Goal: Information Seeking & Learning: Learn about a topic

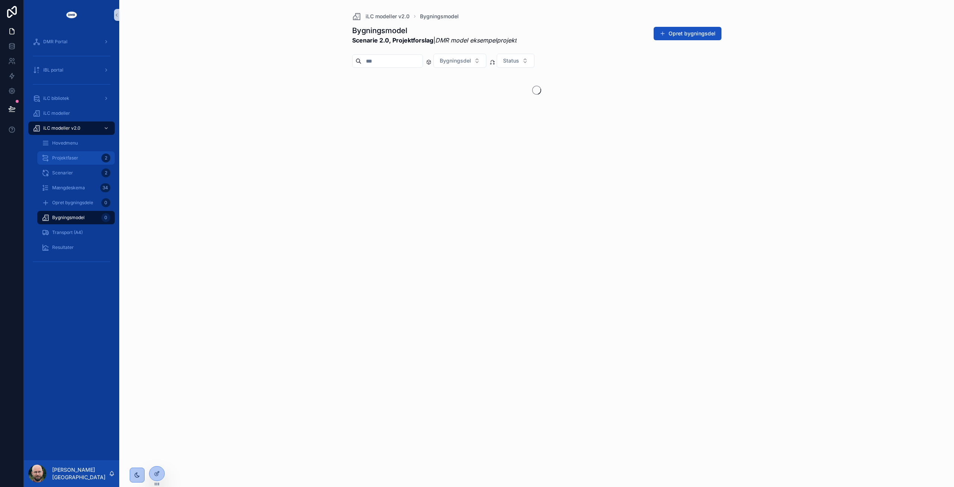
click at [64, 159] on span "Projektfaser" at bounding box center [65, 158] width 26 height 6
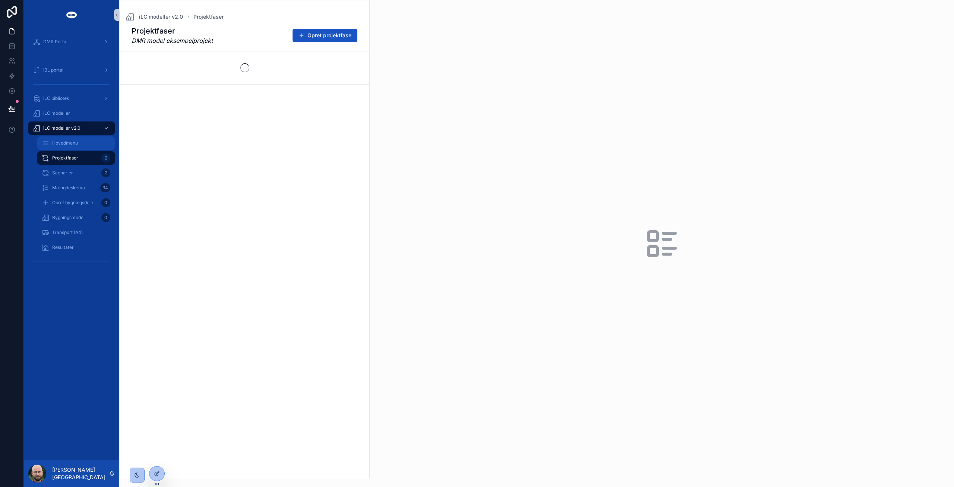
click at [63, 145] on span "Hovedmenu" at bounding box center [65, 143] width 26 height 6
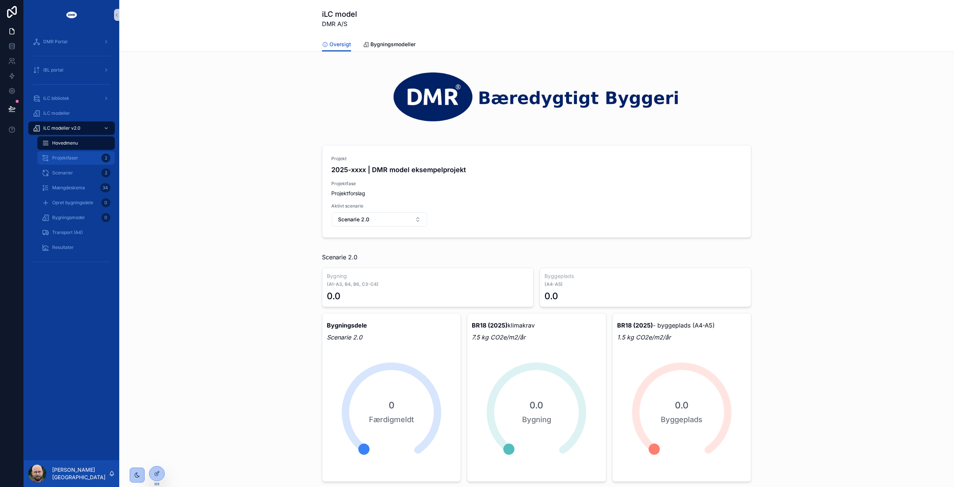
click at [74, 158] on span "Projektfaser" at bounding box center [65, 158] width 26 height 6
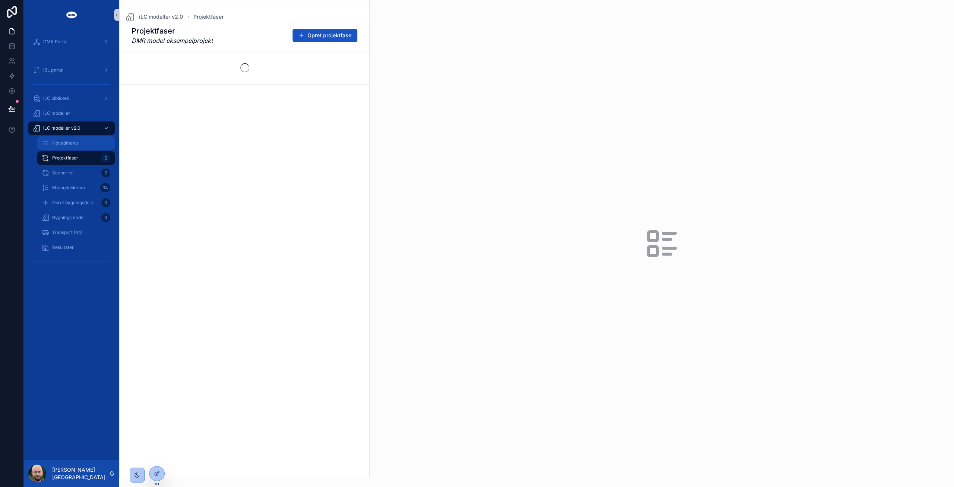
click at [75, 142] on span "Hovedmenu" at bounding box center [65, 143] width 26 height 6
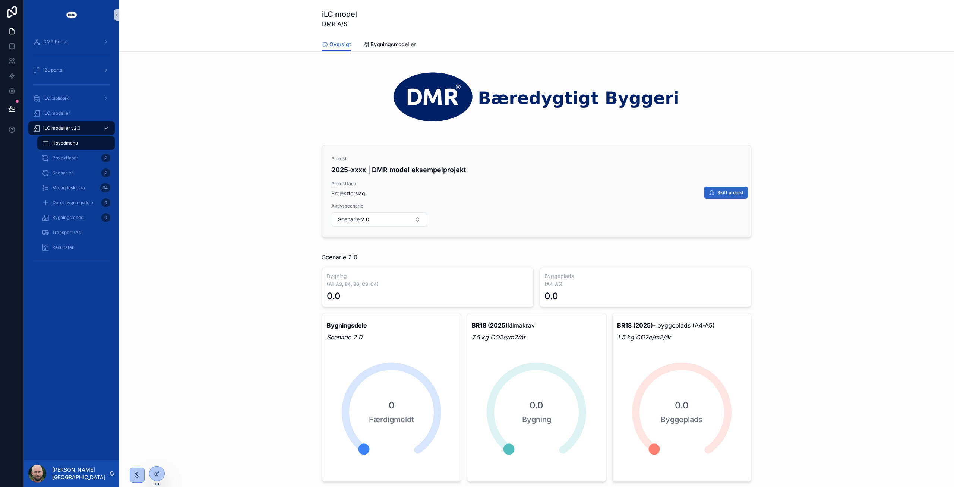
click at [724, 193] on span "Skift projekt" at bounding box center [730, 193] width 26 height 6
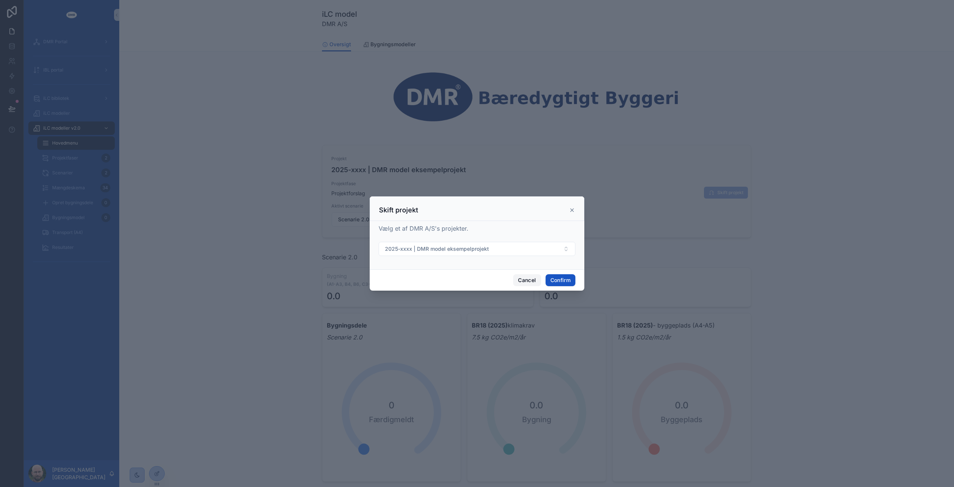
click at [528, 282] on button "Cancel" at bounding box center [527, 280] width 28 height 12
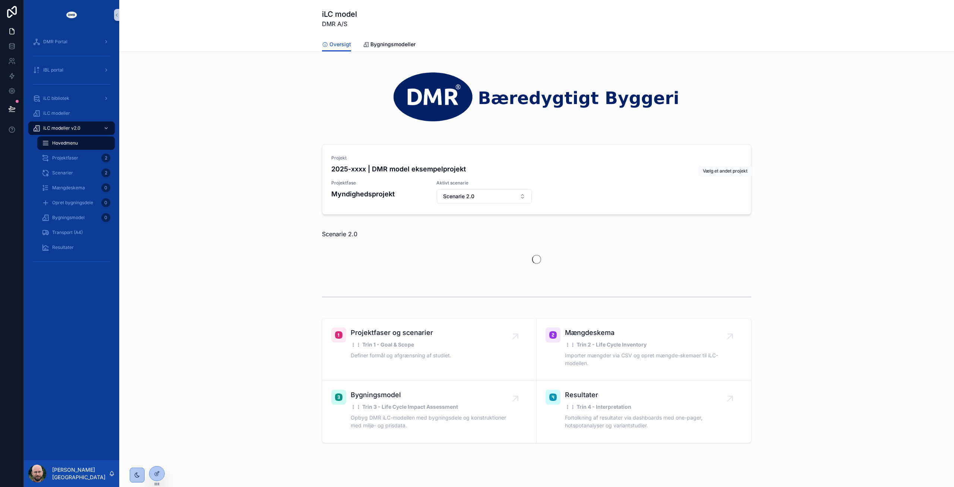
click at [0, 0] on span "Vælg projekt" at bounding box center [0, 0] width 0 height 0
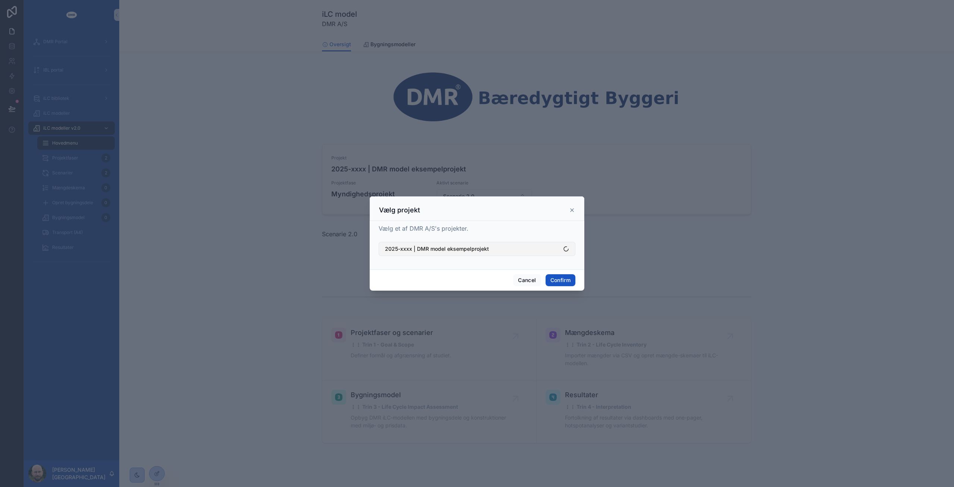
click at [466, 250] on span "2025-xxxx | DMR model eksempelprojekt" at bounding box center [437, 248] width 104 height 7
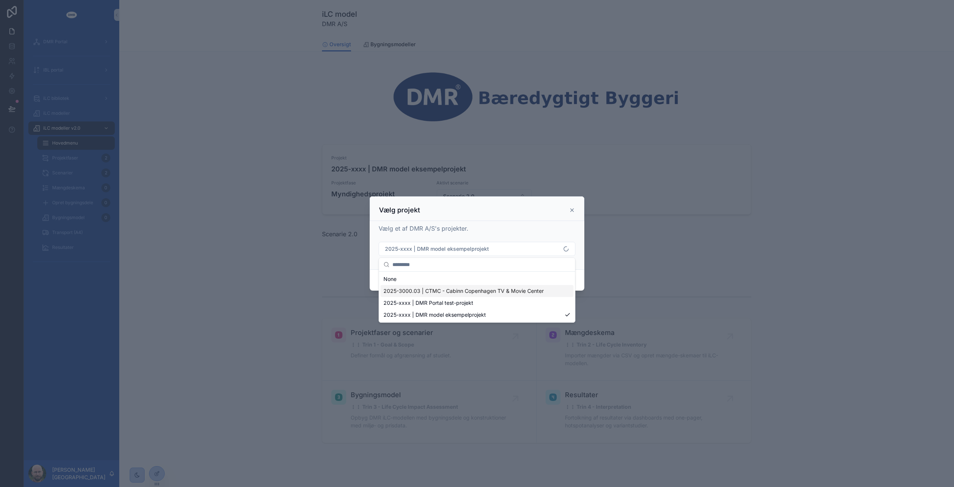
click at [482, 295] on div "2025-3000.03 | CTMC - Cabinn Copenhagen TV & Movie Center" at bounding box center [476, 291] width 193 height 12
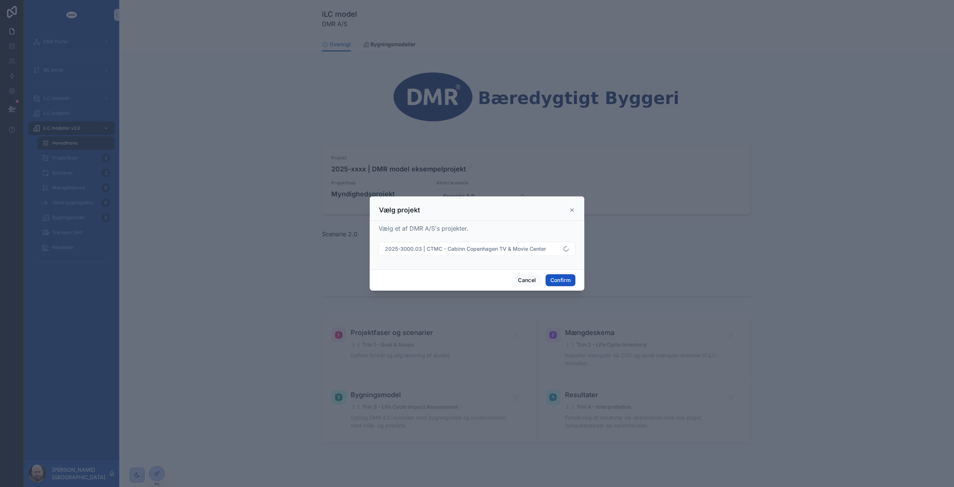
click at [566, 272] on div "Cancel Confirm" at bounding box center [477, 279] width 215 height 21
click at [566, 278] on button "Confirm" at bounding box center [561, 280] width 30 height 12
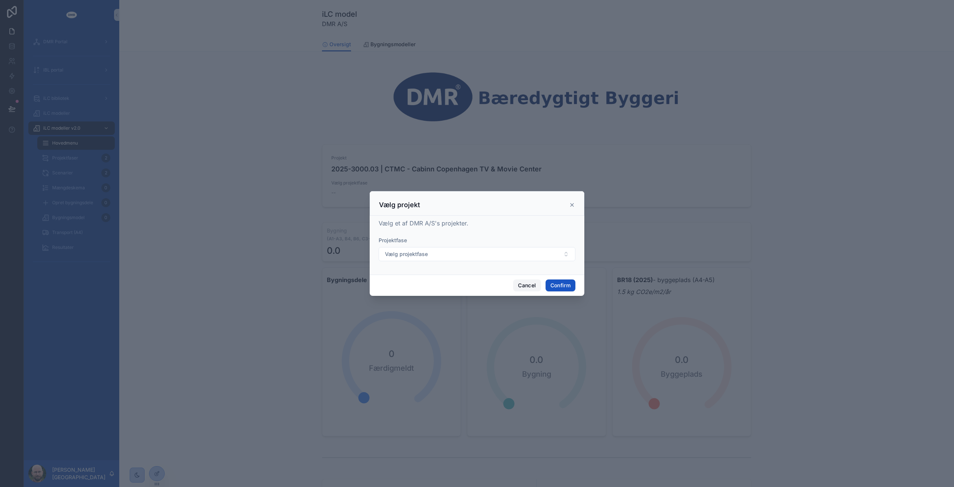
click at [523, 285] on button "Cancel" at bounding box center [527, 285] width 28 height 12
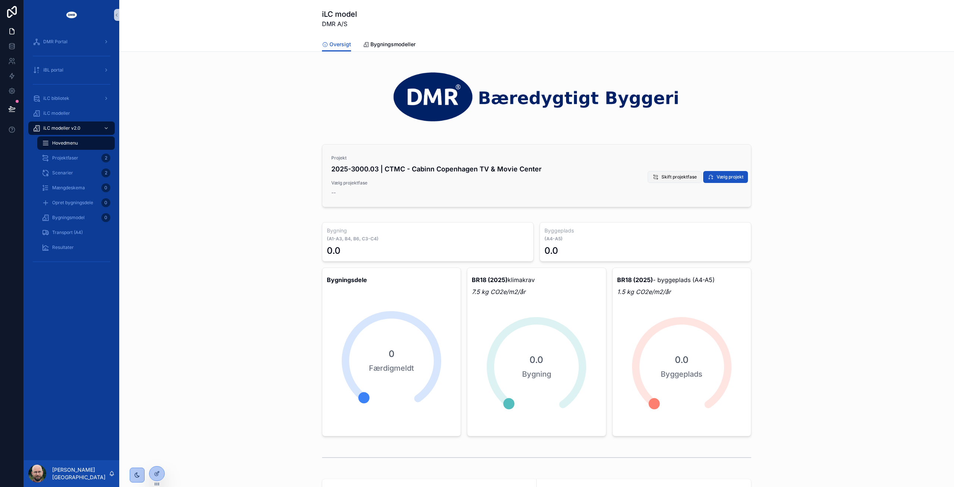
click at [672, 179] on span "Skift projektfase" at bounding box center [678, 177] width 35 height 6
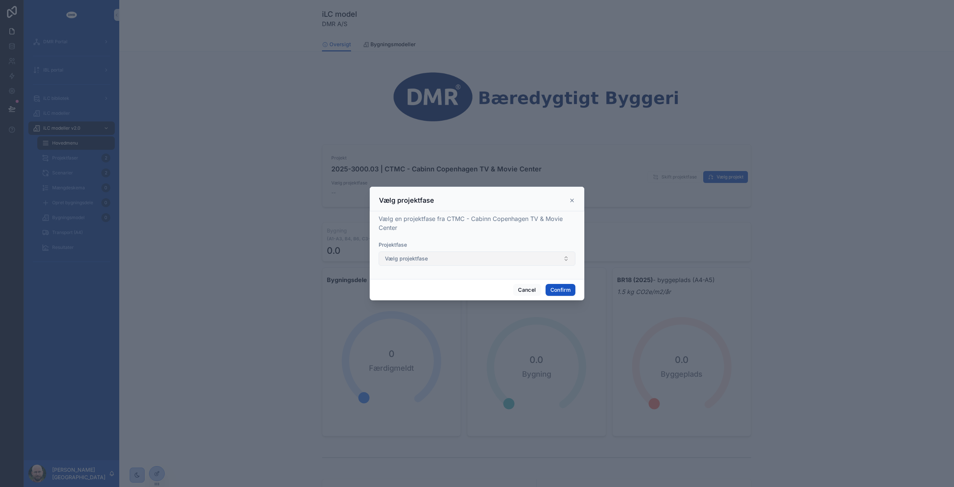
click at [458, 258] on button "Vælg projektfase" at bounding box center [477, 259] width 197 height 14
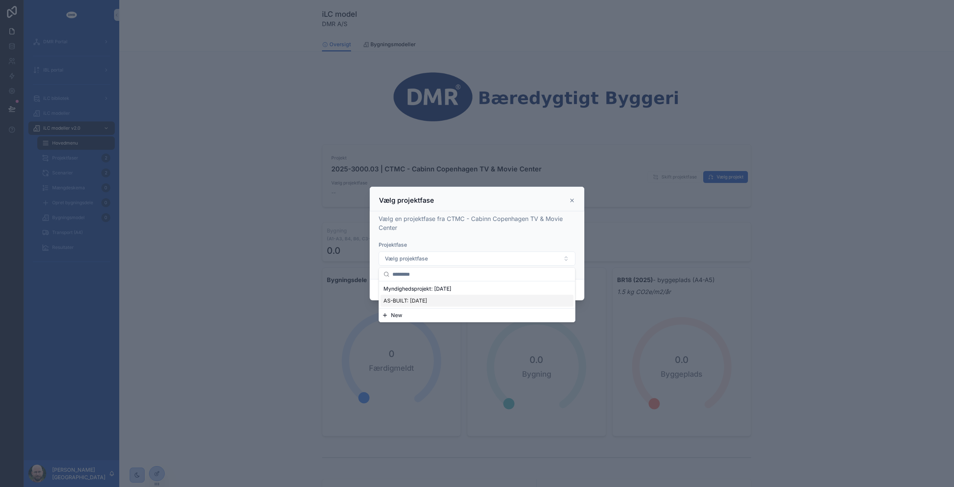
click at [416, 300] on span "AS-BUILT: [DATE]" at bounding box center [405, 300] width 44 height 7
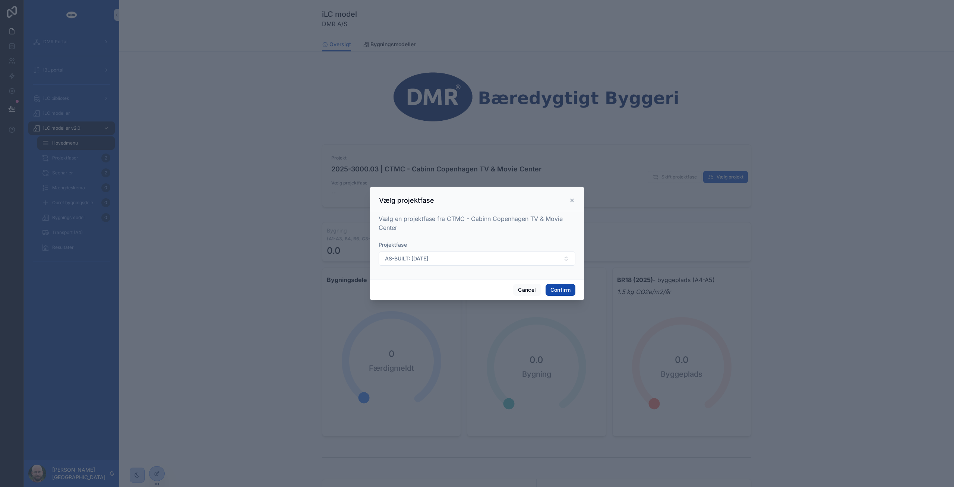
click at [561, 290] on button "Confirm" at bounding box center [561, 290] width 30 height 12
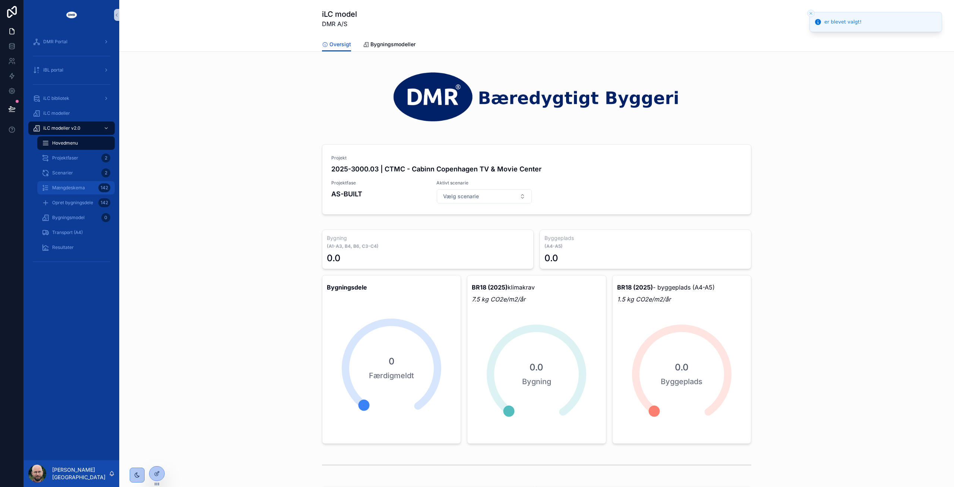
click at [70, 187] on span "Mængdeskema" at bounding box center [68, 188] width 33 height 6
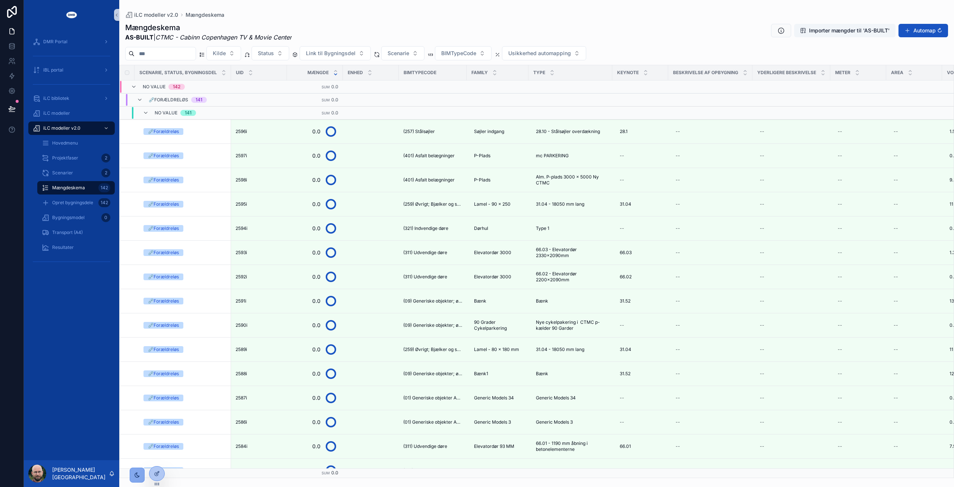
scroll to position [179, 0]
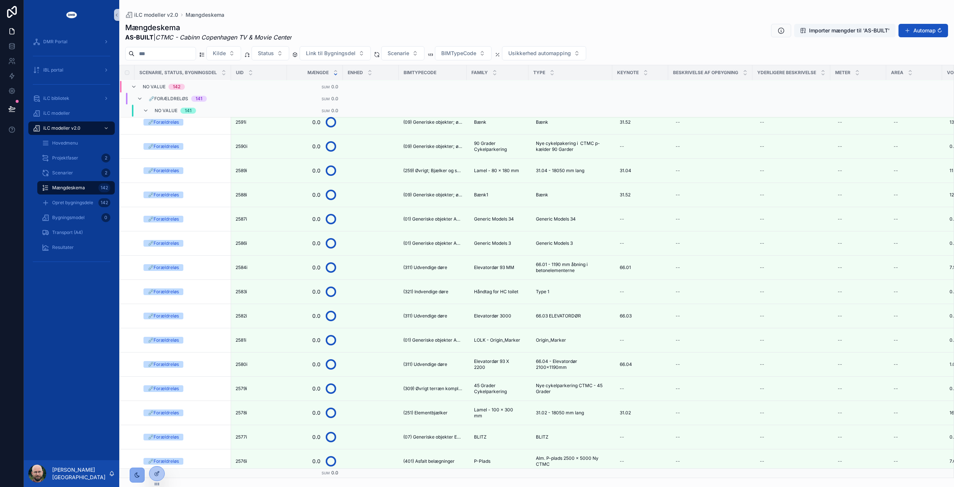
click at [137, 477] on icon "scrollable content" at bounding box center [137, 475] width 4 height 4
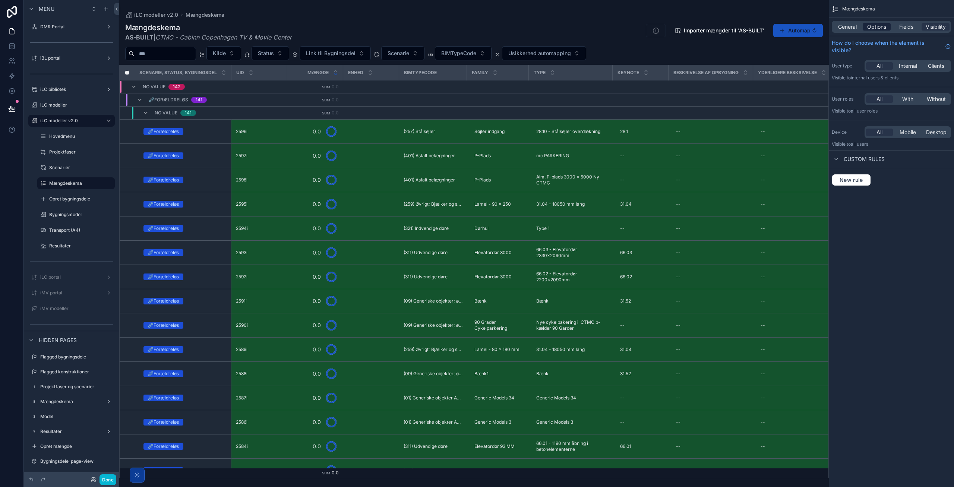
click at [870, 24] on span "Options" at bounding box center [876, 26] width 19 height 7
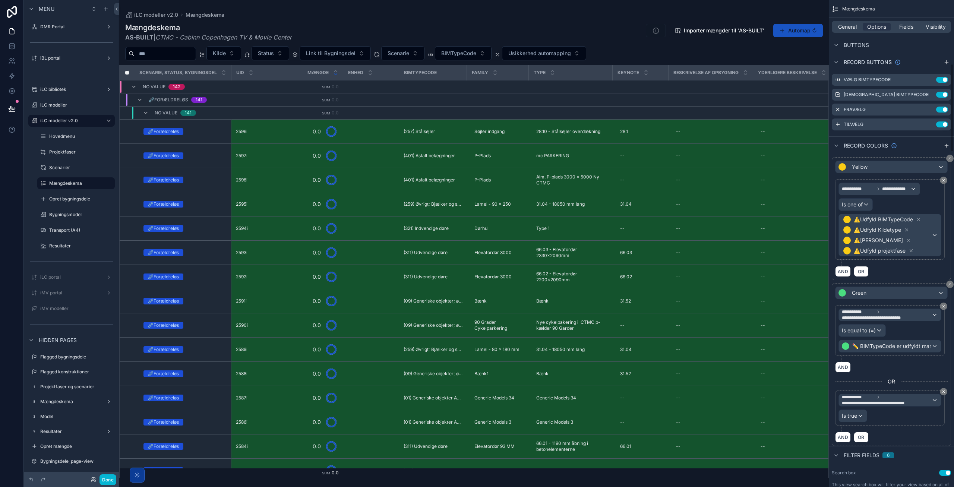
scroll to position [470, 0]
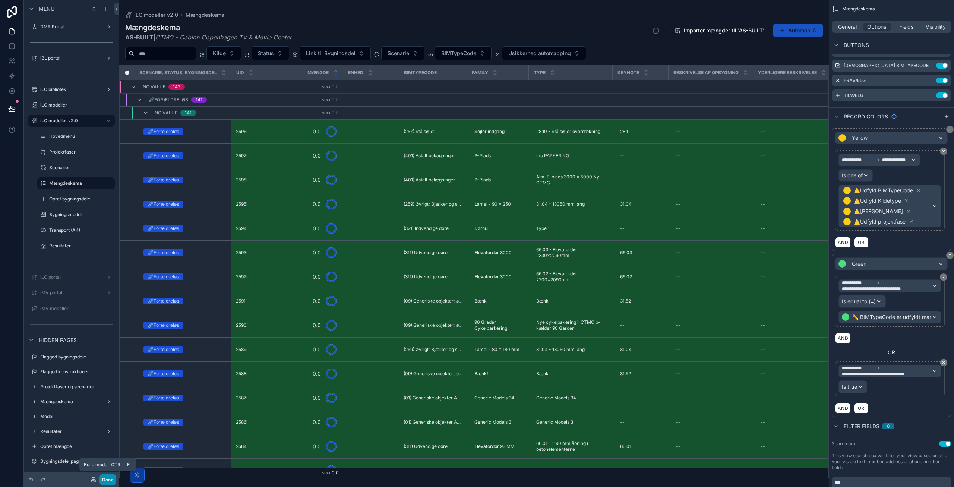
click at [105, 480] on button "Done" at bounding box center [107, 479] width 17 height 11
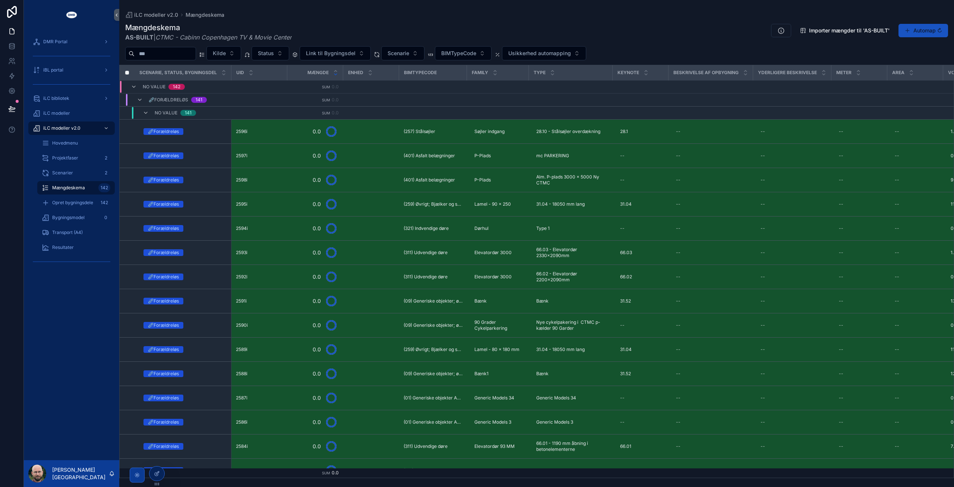
click at [381, 16] on div "iLC modeller v2.0 Mængdeskema" at bounding box center [536, 15] width 823 height 6
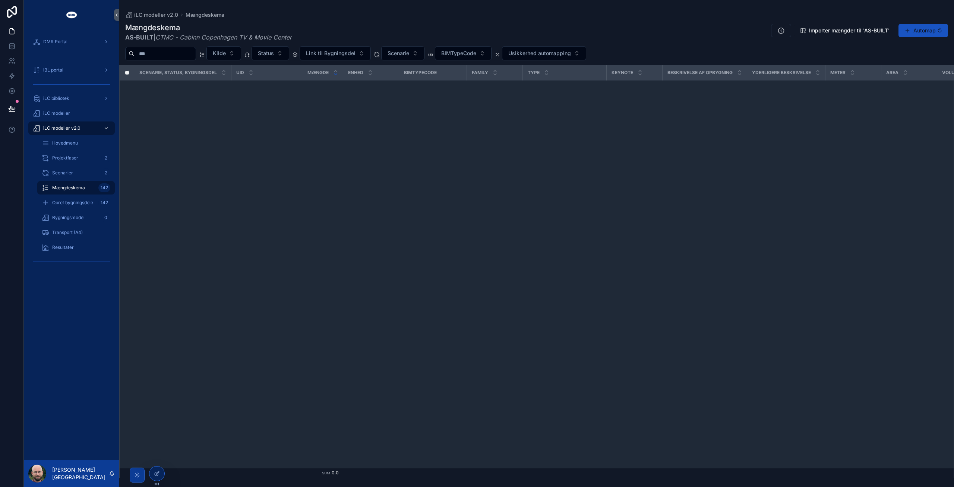
scroll to position [0, 0]
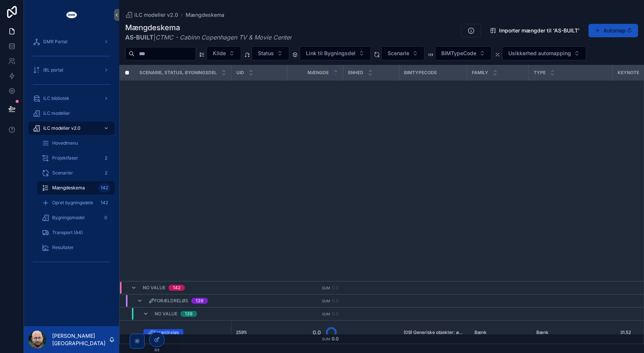
click at [117, 13] on icon "scrollable content" at bounding box center [116, 15] width 5 height 6
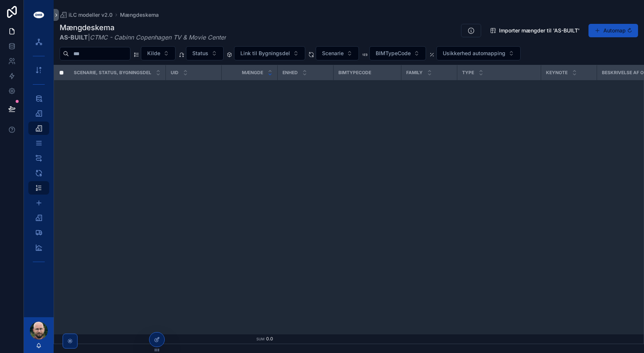
scroll to position [1331, 0]
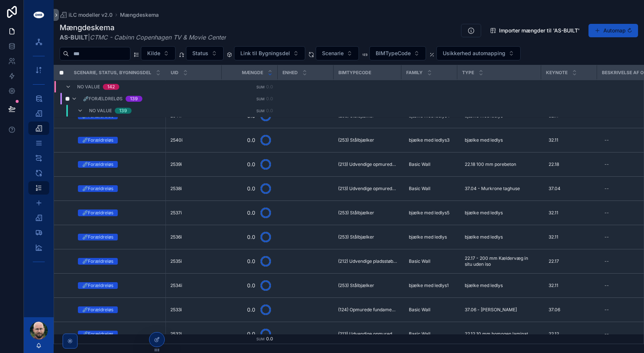
click at [94, 99] on span "⛓️‍💥Forældreløs" at bounding box center [102, 99] width 39 height 6
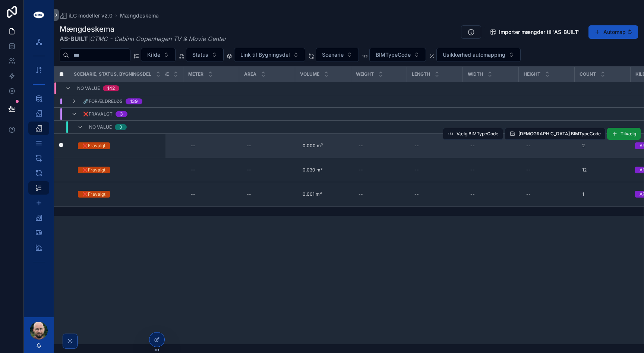
scroll to position [0, 540]
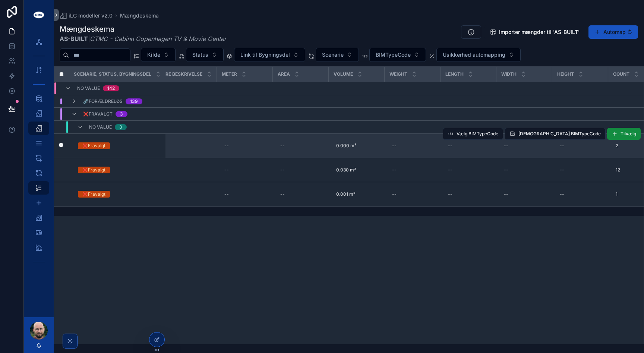
click at [88, 141] on td "❌Fravalgt" at bounding box center [117, 146] width 97 height 24
click at [88, 145] on div "❌Fravalgt" at bounding box center [93, 145] width 23 height 7
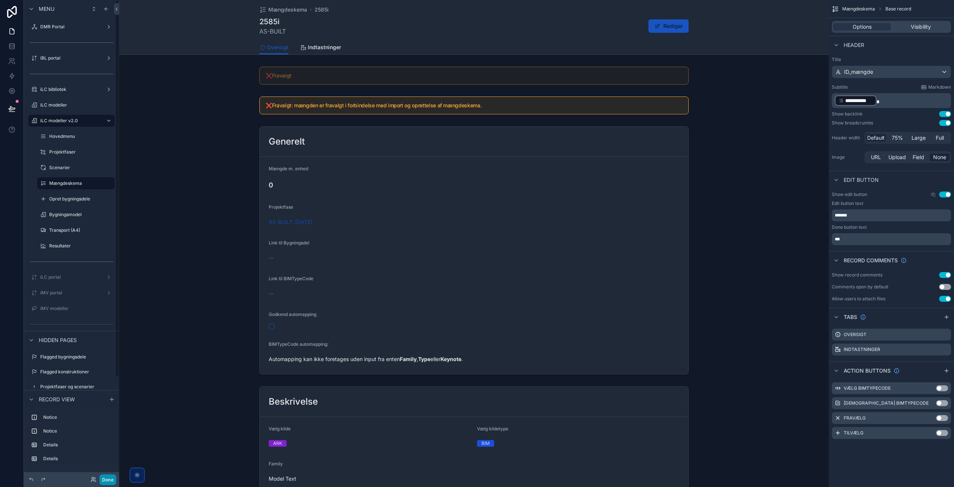
click at [104, 353] on button "Done" at bounding box center [107, 479] width 17 height 11
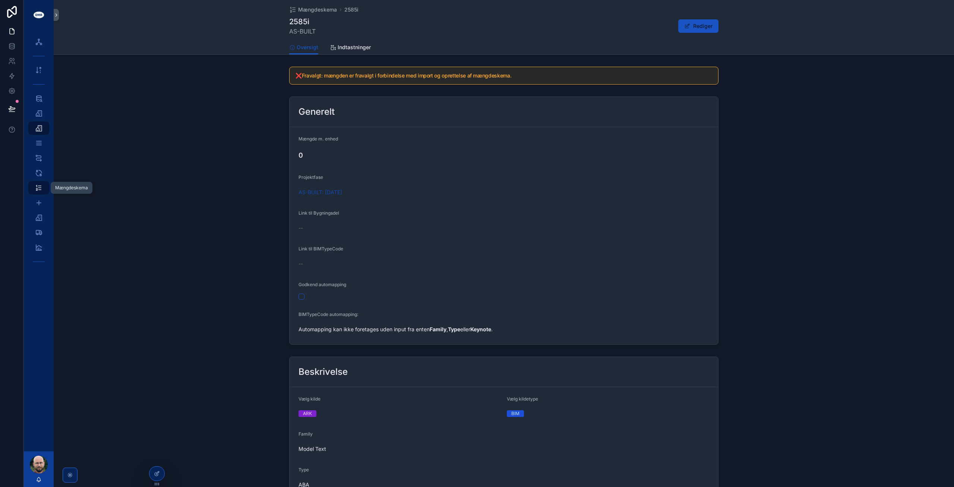
click at [42, 187] on icon "scrollable content" at bounding box center [38, 187] width 7 height 7
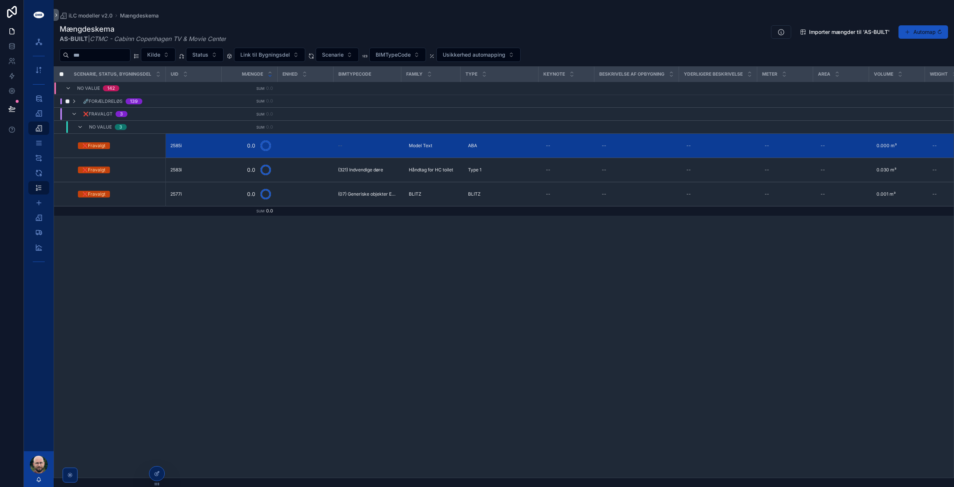
click at [113, 101] on span "⛓️‍💥Forældreløs" at bounding box center [102, 101] width 39 height 6
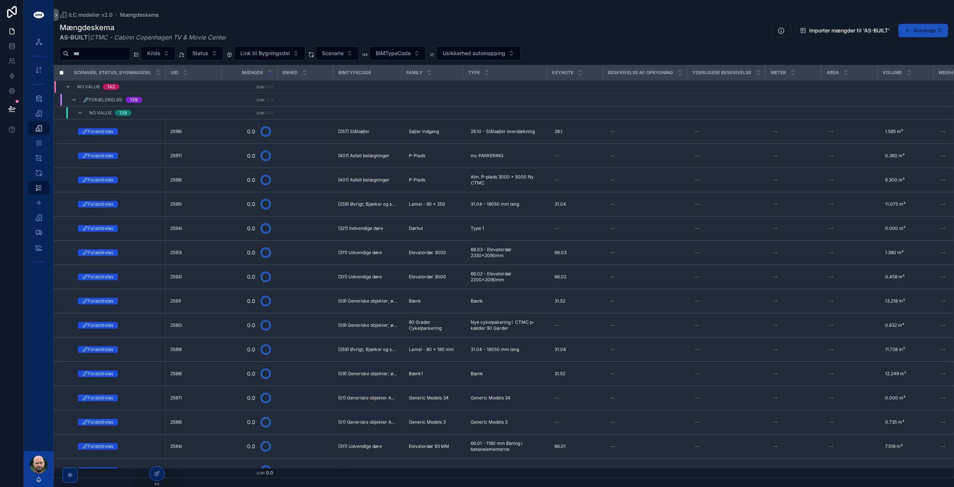
click at [365, 74] on span "BIMTypeCode" at bounding box center [354, 73] width 33 height 6
click at [349, 71] on span "BIMTypeCode" at bounding box center [354, 73] width 33 height 6
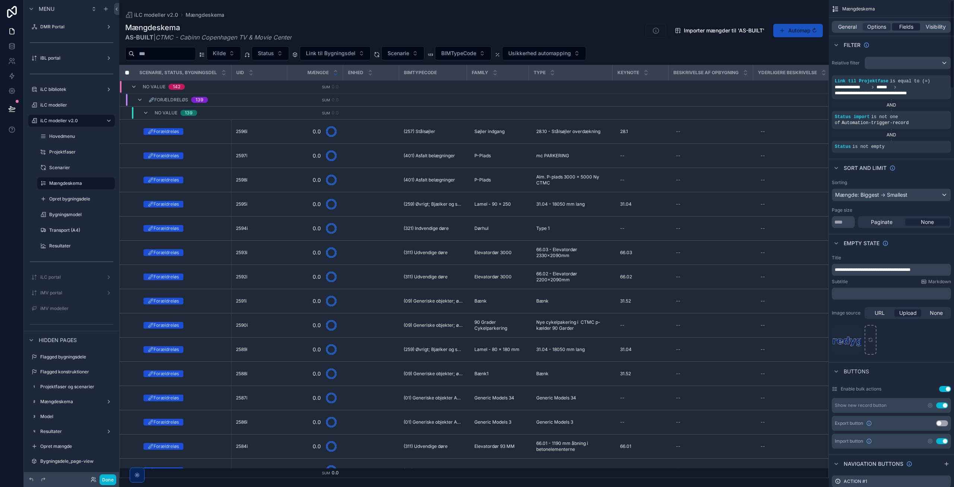
click at [644, 27] on div "Fields" at bounding box center [906, 26] width 28 height 7
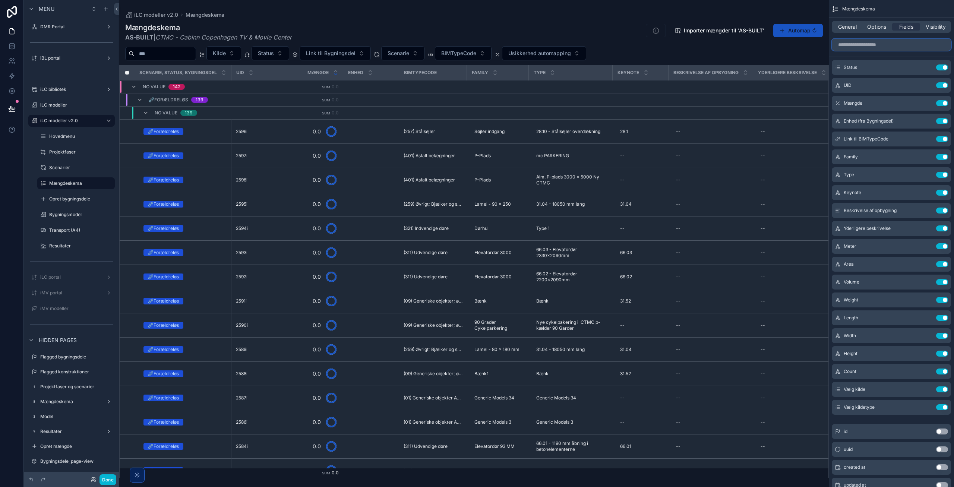
click at [644, 44] on input "scrollable content" at bounding box center [891, 45] width 119 height 12
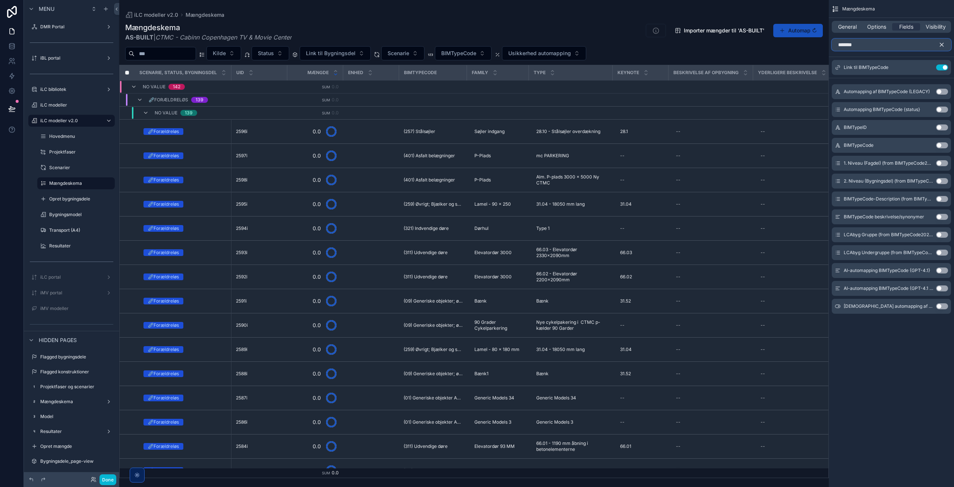
type input "*******"
click at [644, 143] on button "Use setting" at bounding box center [942, 145] width 12 height 6
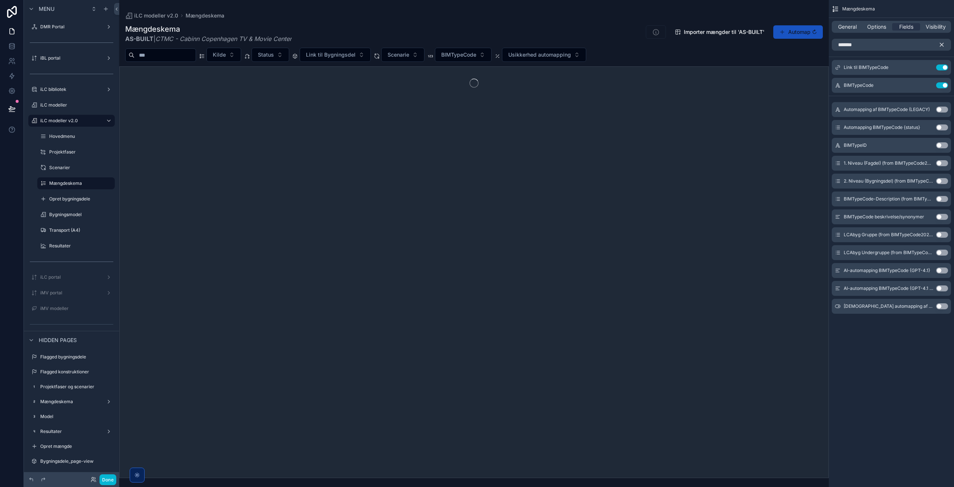
click at [644, 43] on icon "scrollable content" at bounding box center [941, 44] width 7 height 7
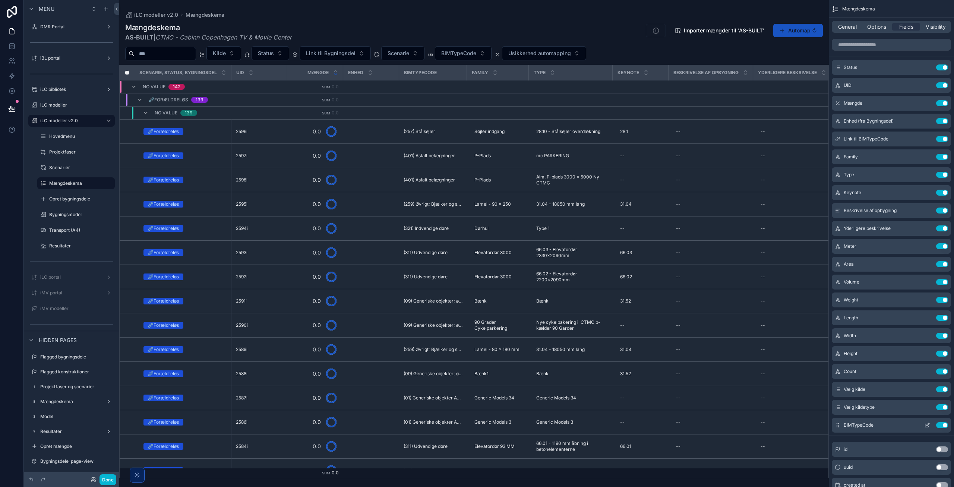
click at [644, 353] on icon "scrollable content" at bounding box center [838, 425] width 6 height 6
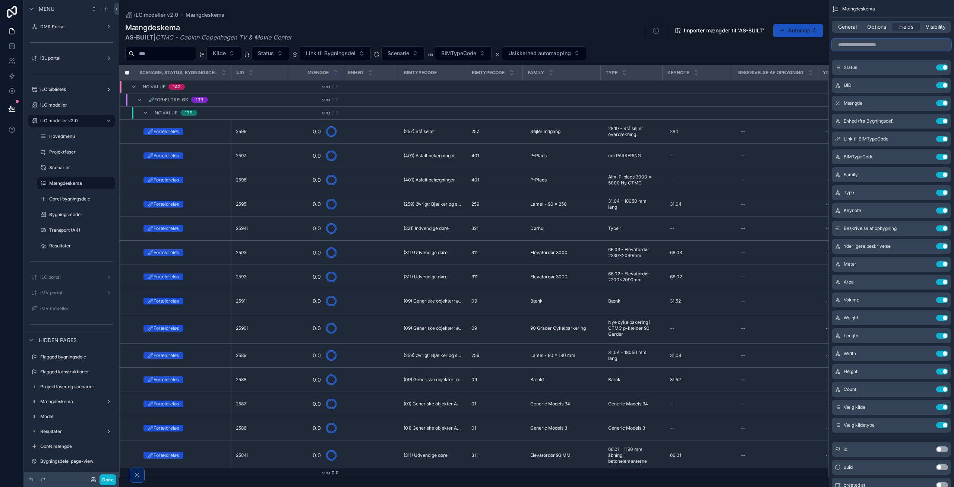
click at [644, 47] on input "scrollable content" at bounding box center [891, 45] width 119 height 12
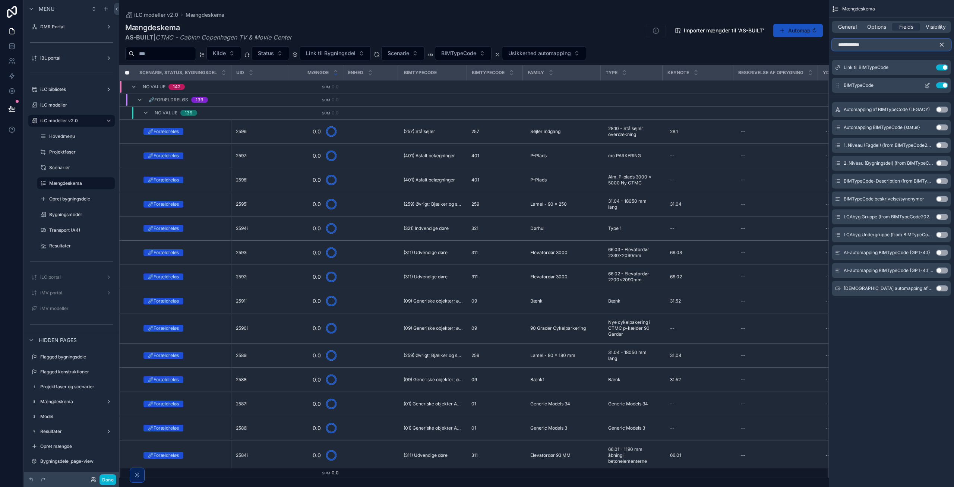
type input "**********"
click at [644, 85] on button "Use setting" at bounding box center [942, 85] width 12 height 6
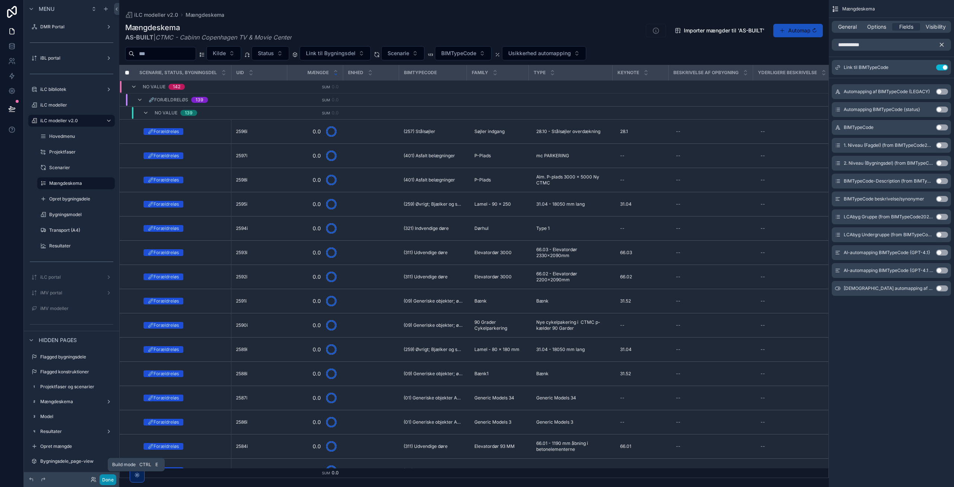
click at [109, 353] on button "Done" at bounding box center [107, 479] width 17 height 11
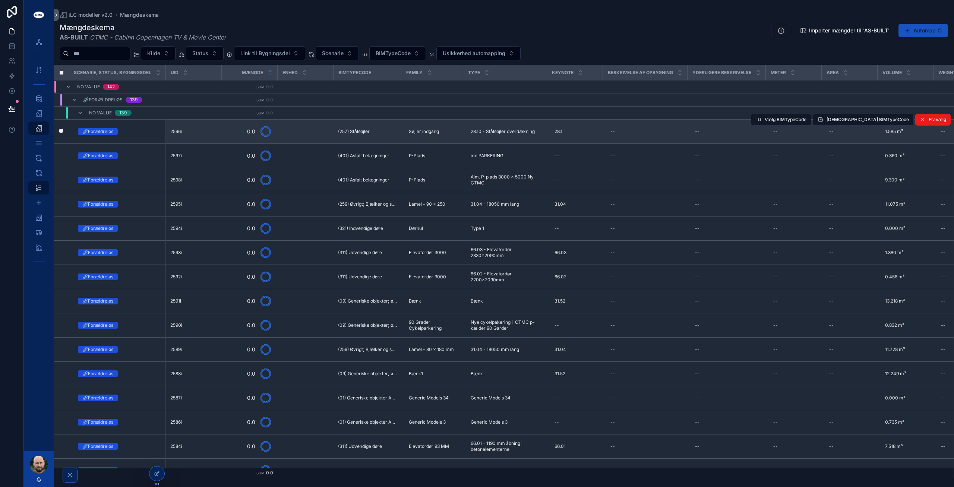
click at [105, 133] on div "⛓️‍💥Forældreløs" at bounding box center [97, 131] width 31 height 7
